Goal: Transaction & Acquisition: Purchase product/service

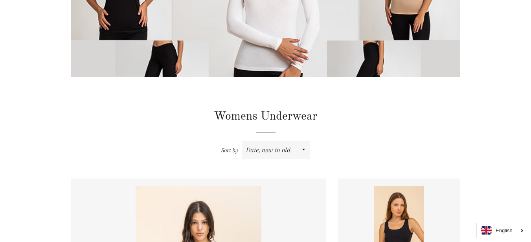
scroll to position [209, 0]
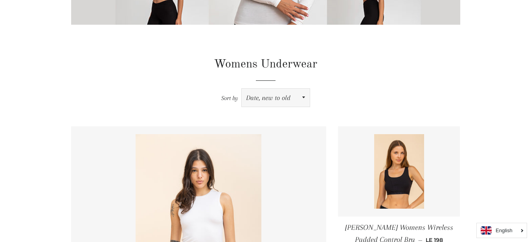
click at [263, 94] on select "Featured Best selling Alphabetically, A-Z Alphabetically, Z-A Price, low to hig…" at bounding box center [276, 98] width 68 height 18
click at [338, 91] on div "Sort by Featured Best selling Alphabetically, A-Z Alphabetically, Z-A Price, lo…" at bounding box center [265, 98] width 389 height 18
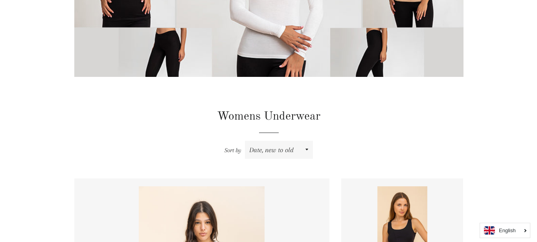
scroll to position [0, 0]
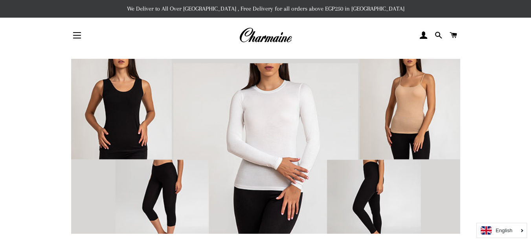
click at [88, 31] on div "Site navigation" at bounding box center [103, 36] width 65 height 24
click at [81, 33] on button "Site navigation" at bounding box center [77, 36] width 20 height 20
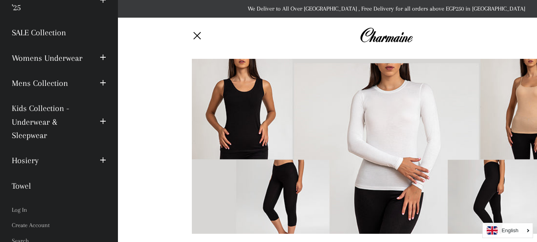
scroll to position [105, 0]
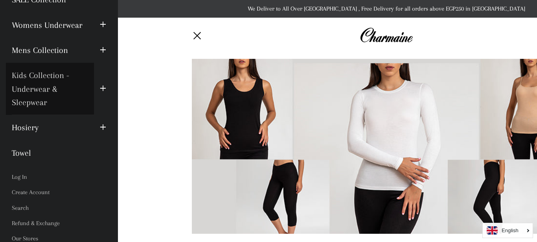
click at [55, 88] on link "Kids Collection - Underwear & Sleepwear" at bounding box center [50, 89] width 88 height 52
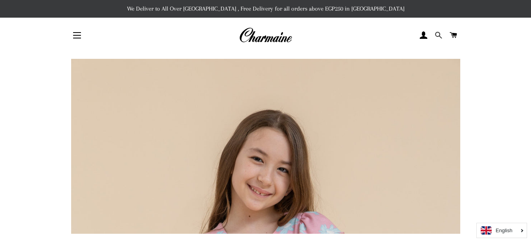
click at [438, 36] on span at bounding box center [437, 35] width 7 height 12
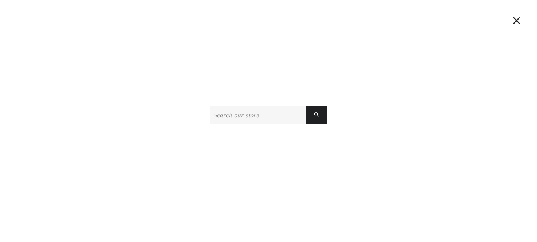
click at [273, 117] on input "Search our store" at bounding box center [257, 115] width 96 height 18
type input "bra"
click at [306, 106] on button "Search" at bounding box center [317, 115] width 22 height 18
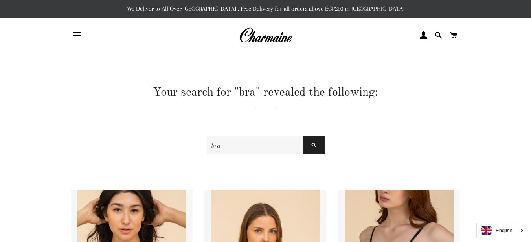
drag, startPoint x: 224, startPoint y: 148, endPoint x: 180, endPoint y: 147, distance: 44.8
type input "bikini"
click at [303, 137] on button "Search" at bounding box center [314, 146] width 22 height 18
